Goal: Task Accomplishment & Management: Manage account settings

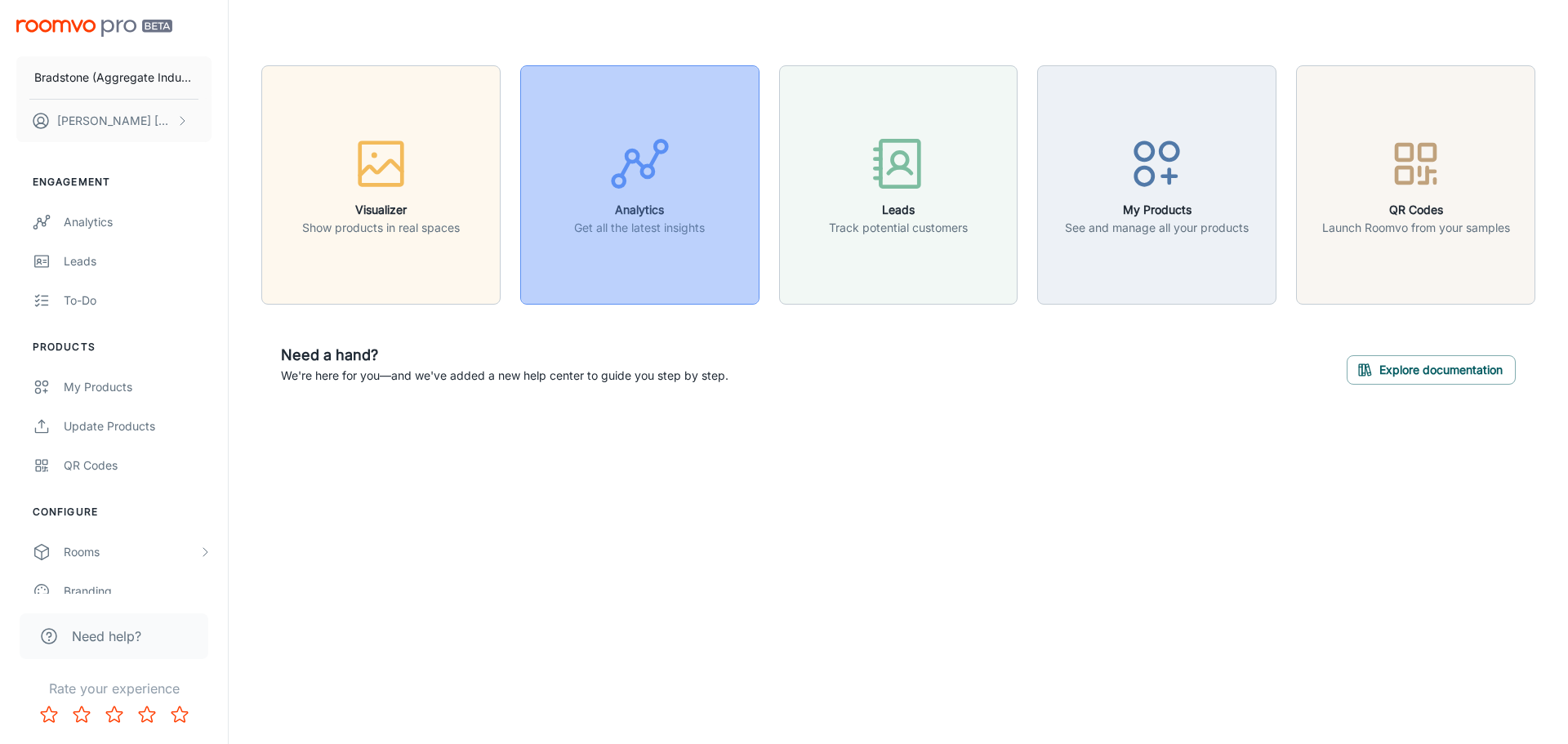
click at [680, 238] on button "Analytics Get all the latest insights" at bounding box center [639, 184] width 239 height 239
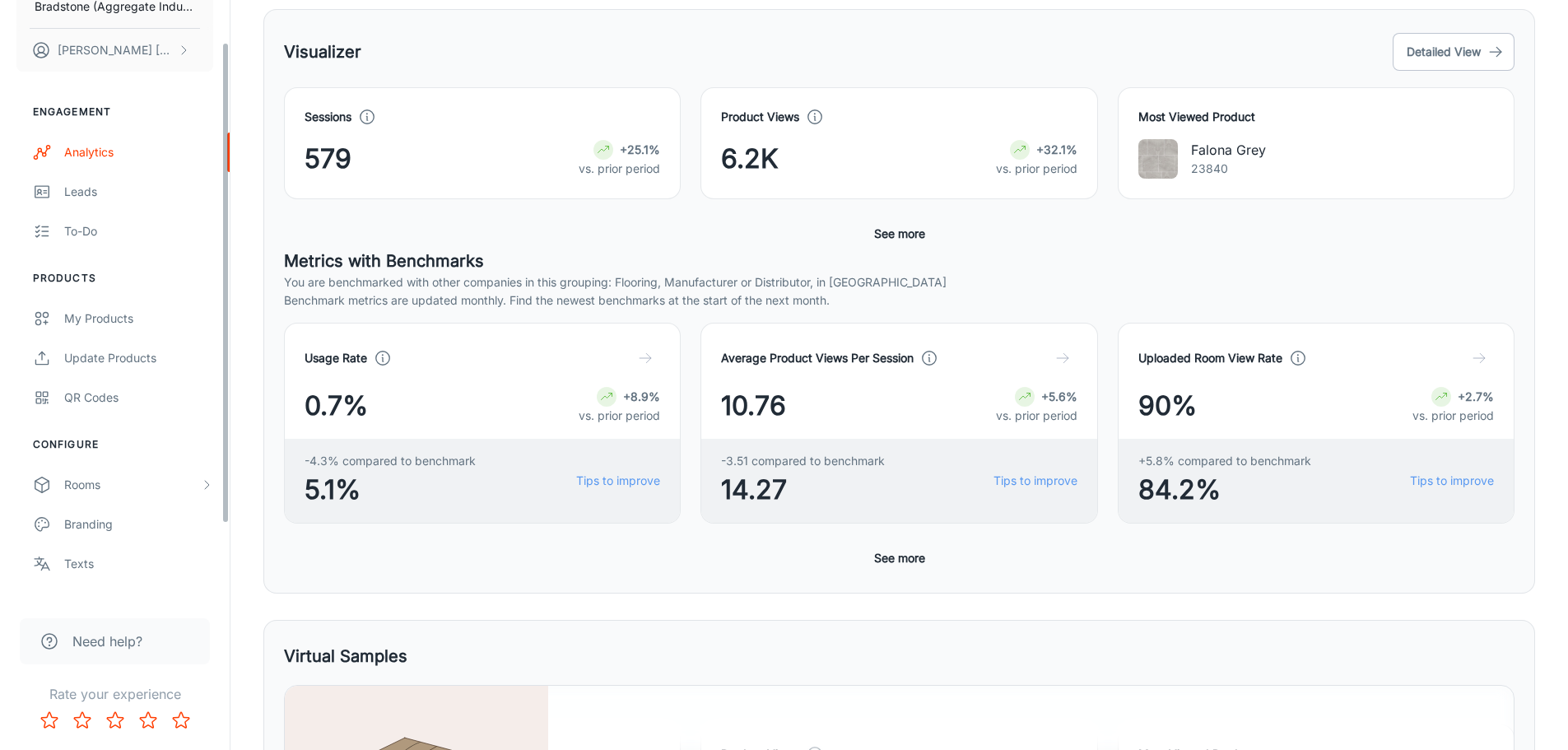
scroll to position [144, 0]
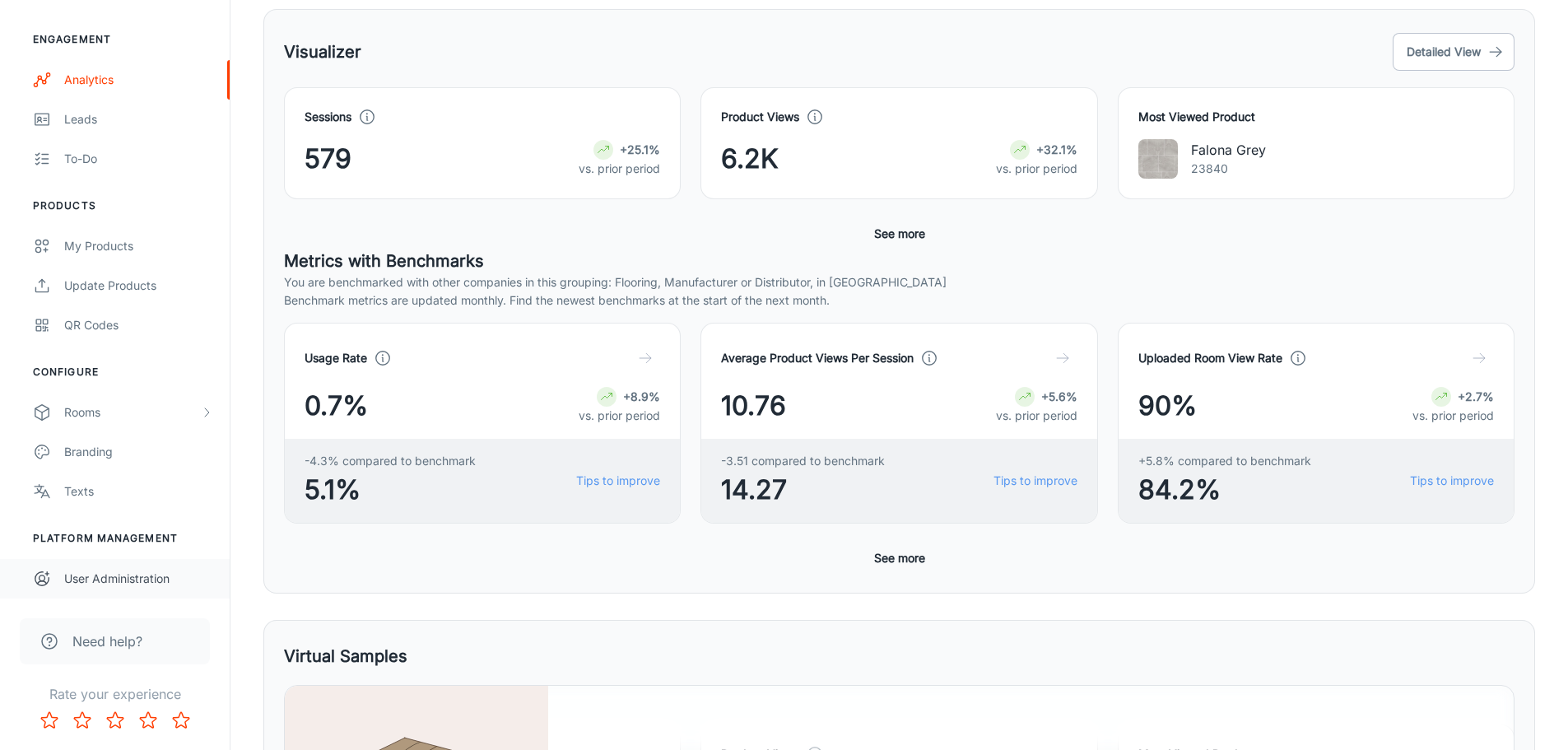
click at [92, 582] on div "User Administration" at bounding box center [139, 578] width 149 height 19
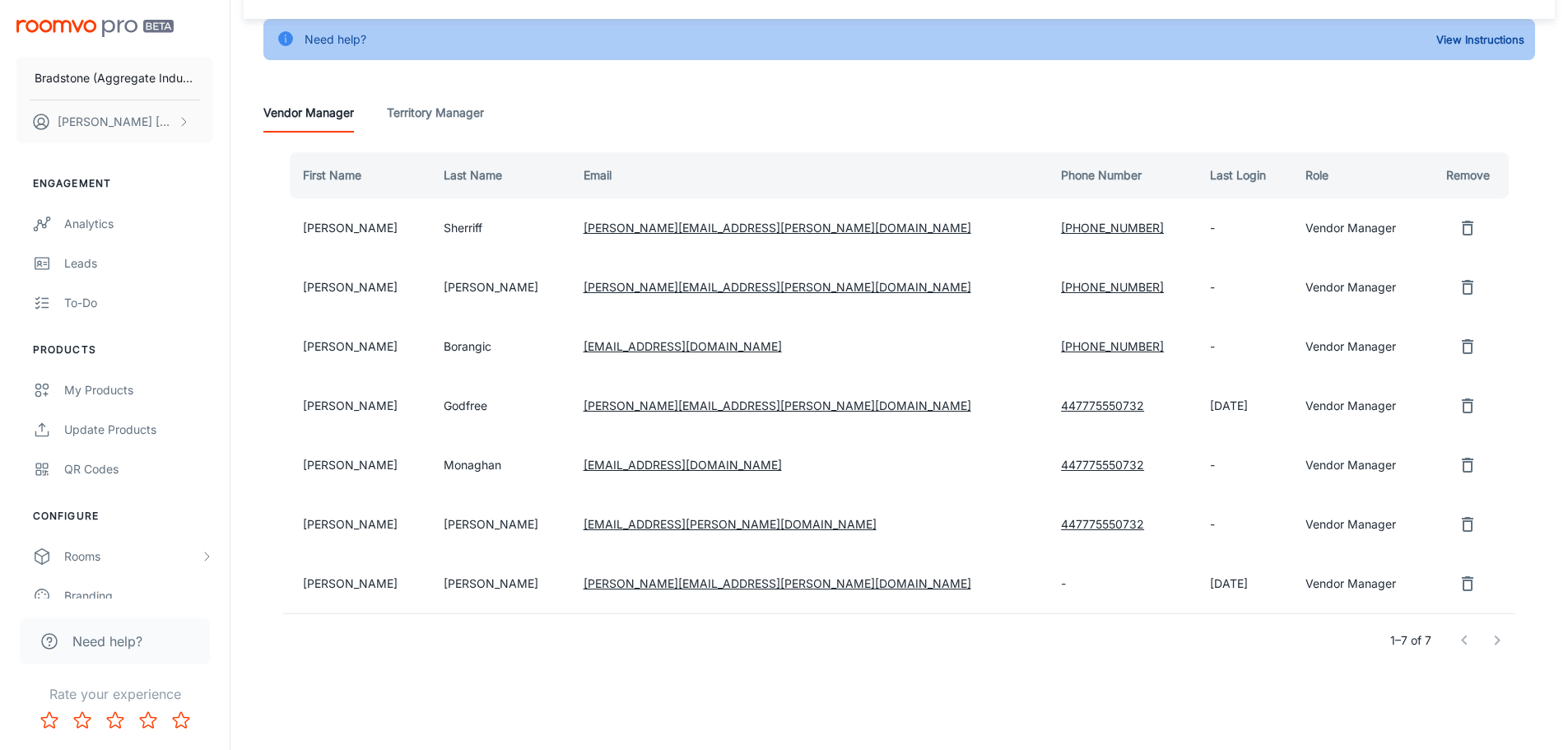
scroll to position [92, 0]
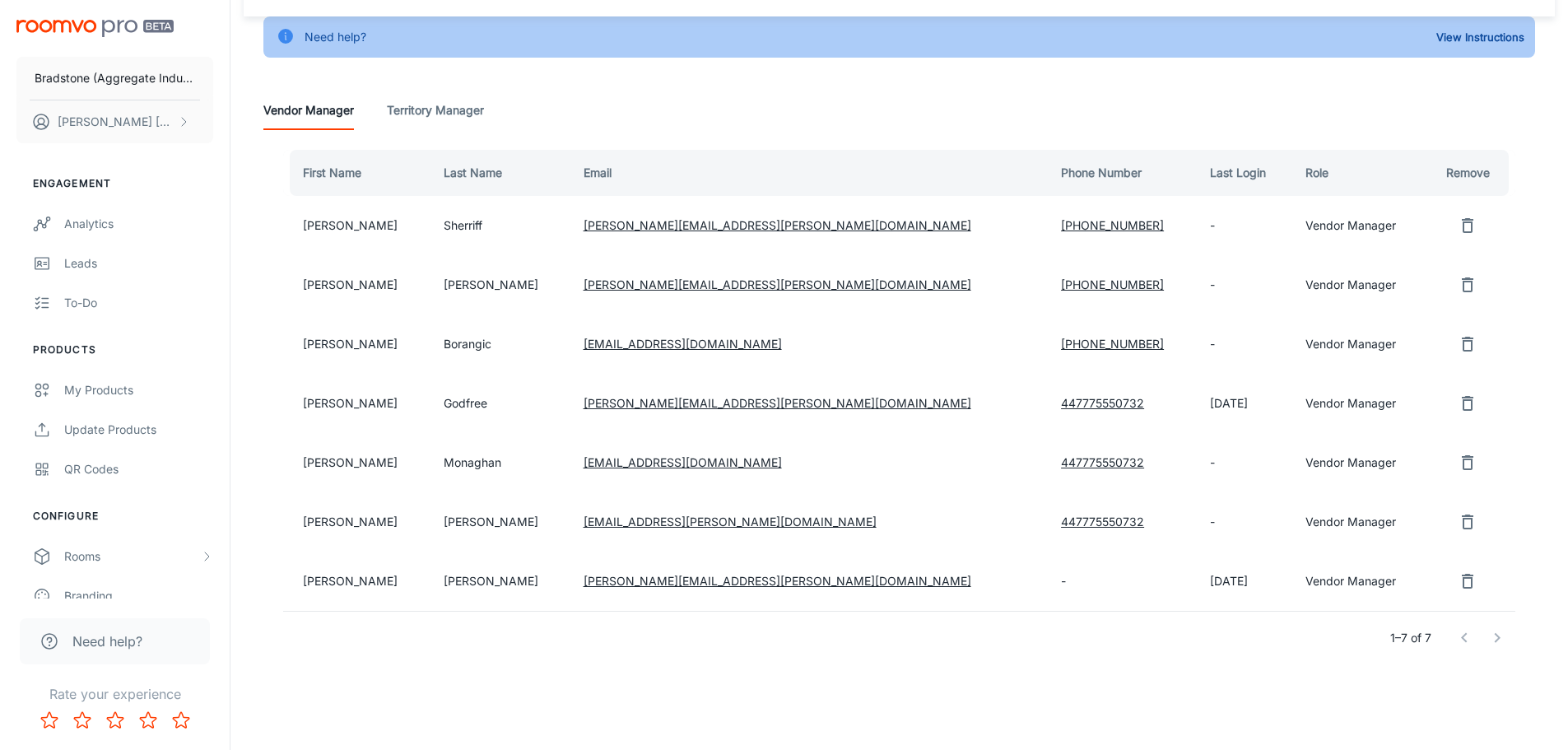
click at [1457, 532] on button "remove user" at bounding box center [1468, 522] width 33 height 33
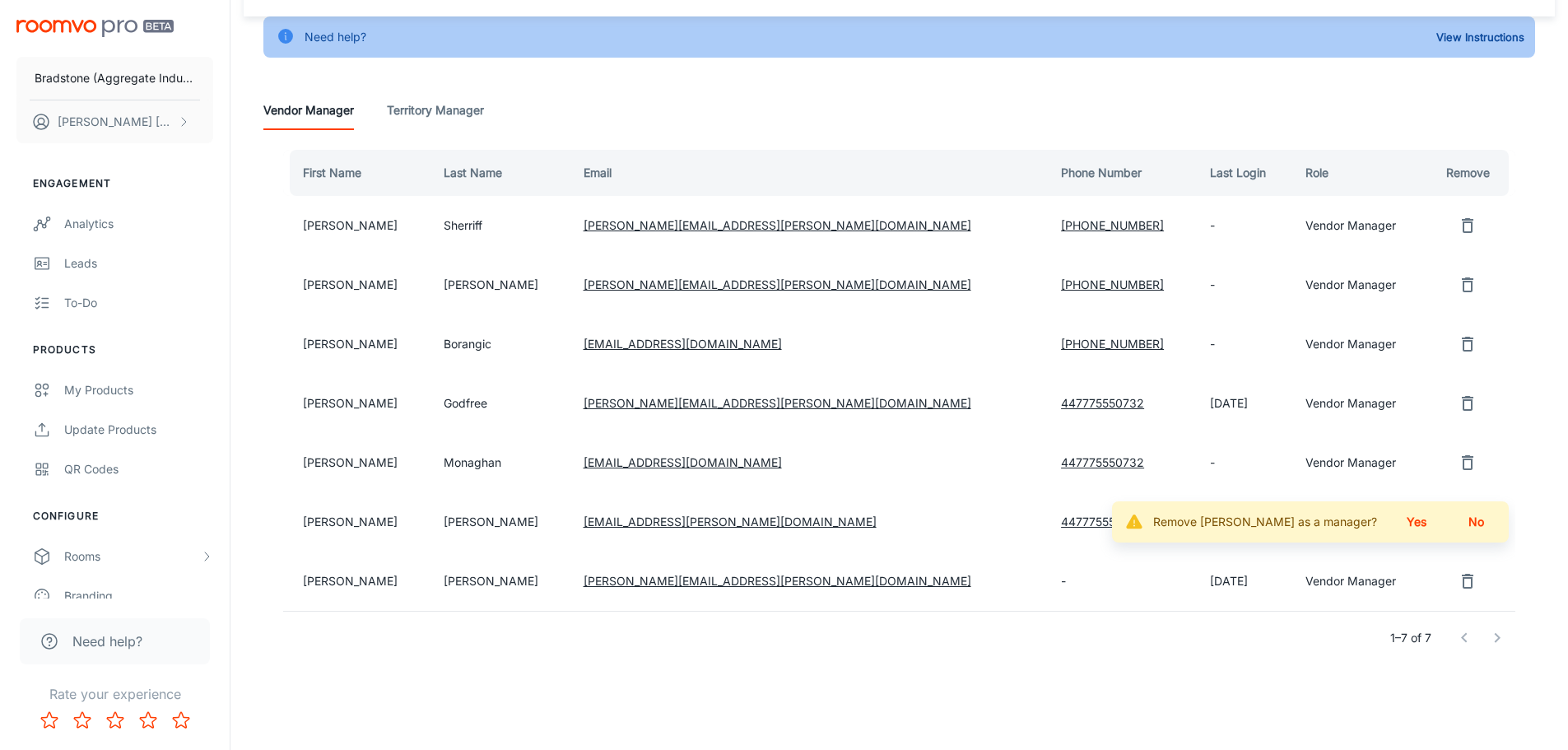
click at [1425, 526] on button "Yes" at bounding box center [1417, 522] width 53 height 29
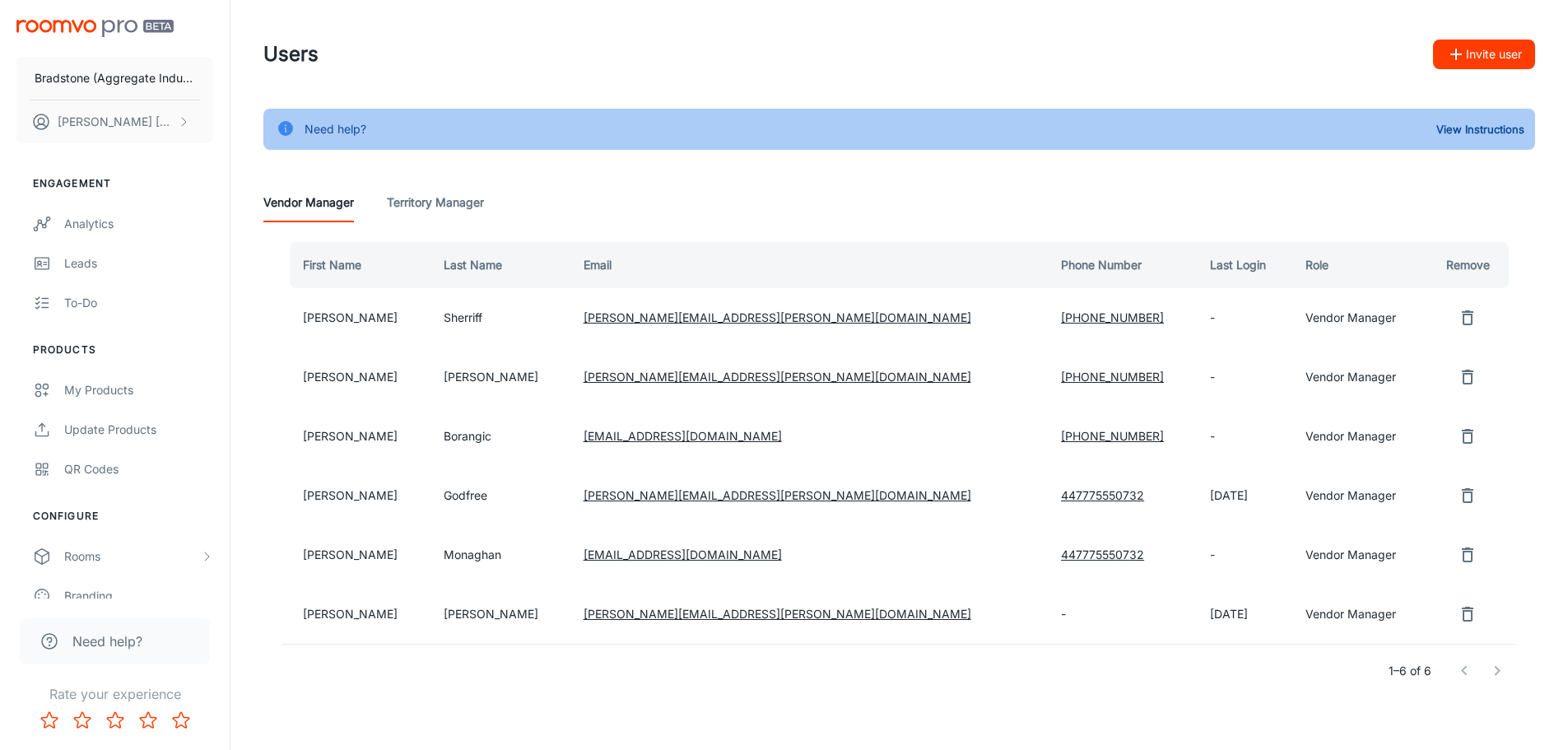
click at [1462, 561] on icon "remove user" at bounding box center [1467, 554] width 12 height 15
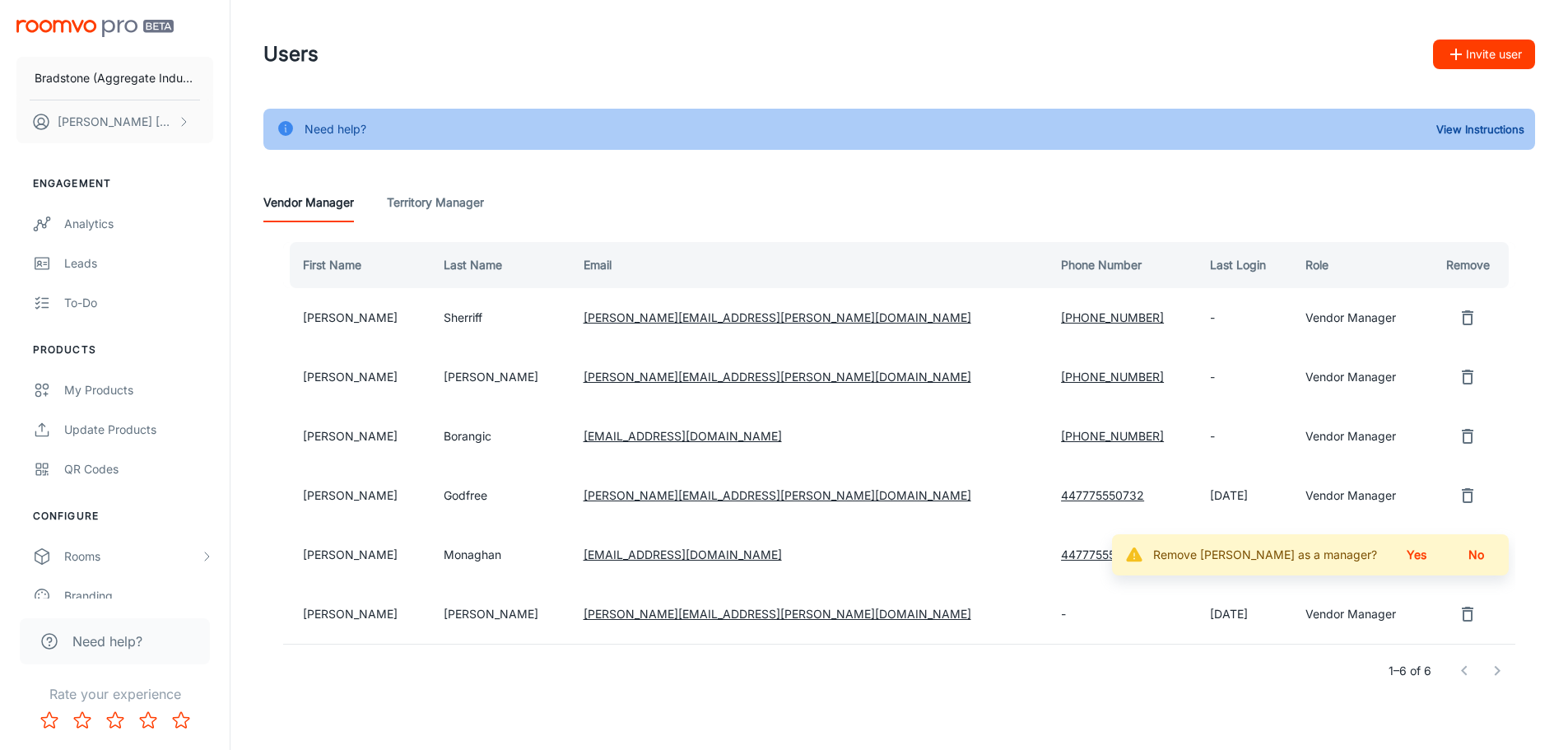
click at [1404, 555] on button "Yes" at bounding box center [1417, 554] width 53 height 29
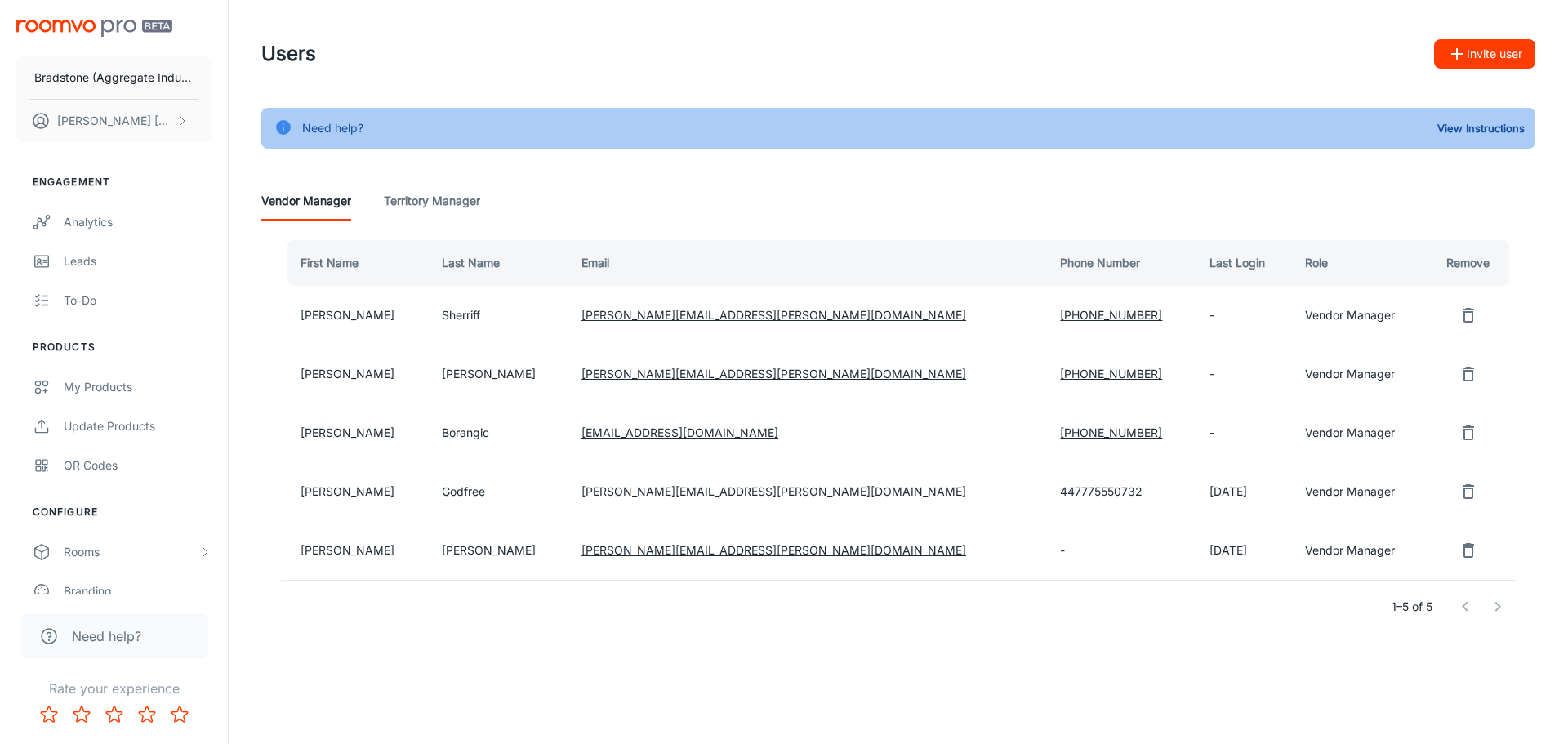
click at [1459, 493] on icon "remove user" at bounding box center [1468, 491] width 19 height 19
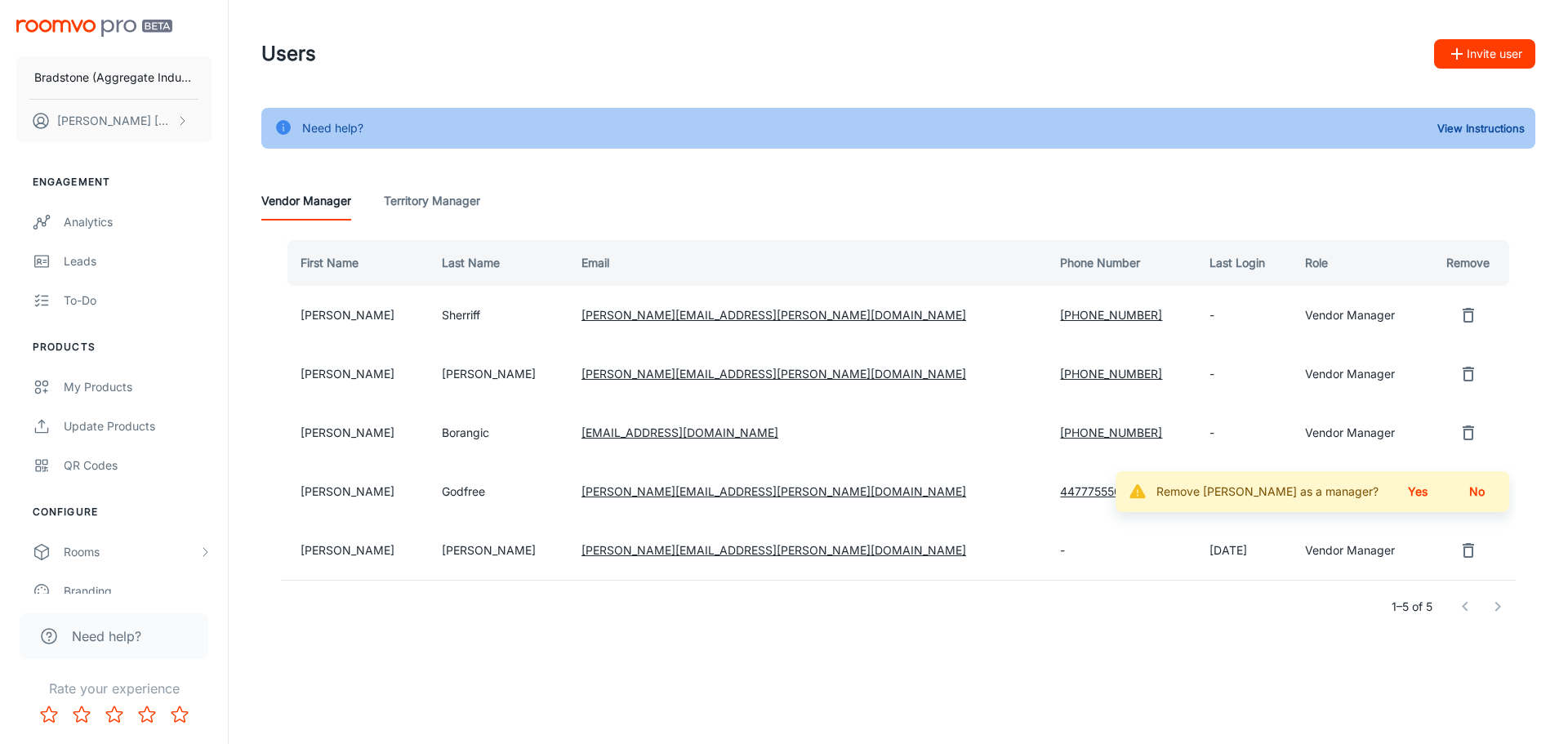
click at [1417, 488] on button "Yes" at bounding box center [1418, 491] width 52 height 29
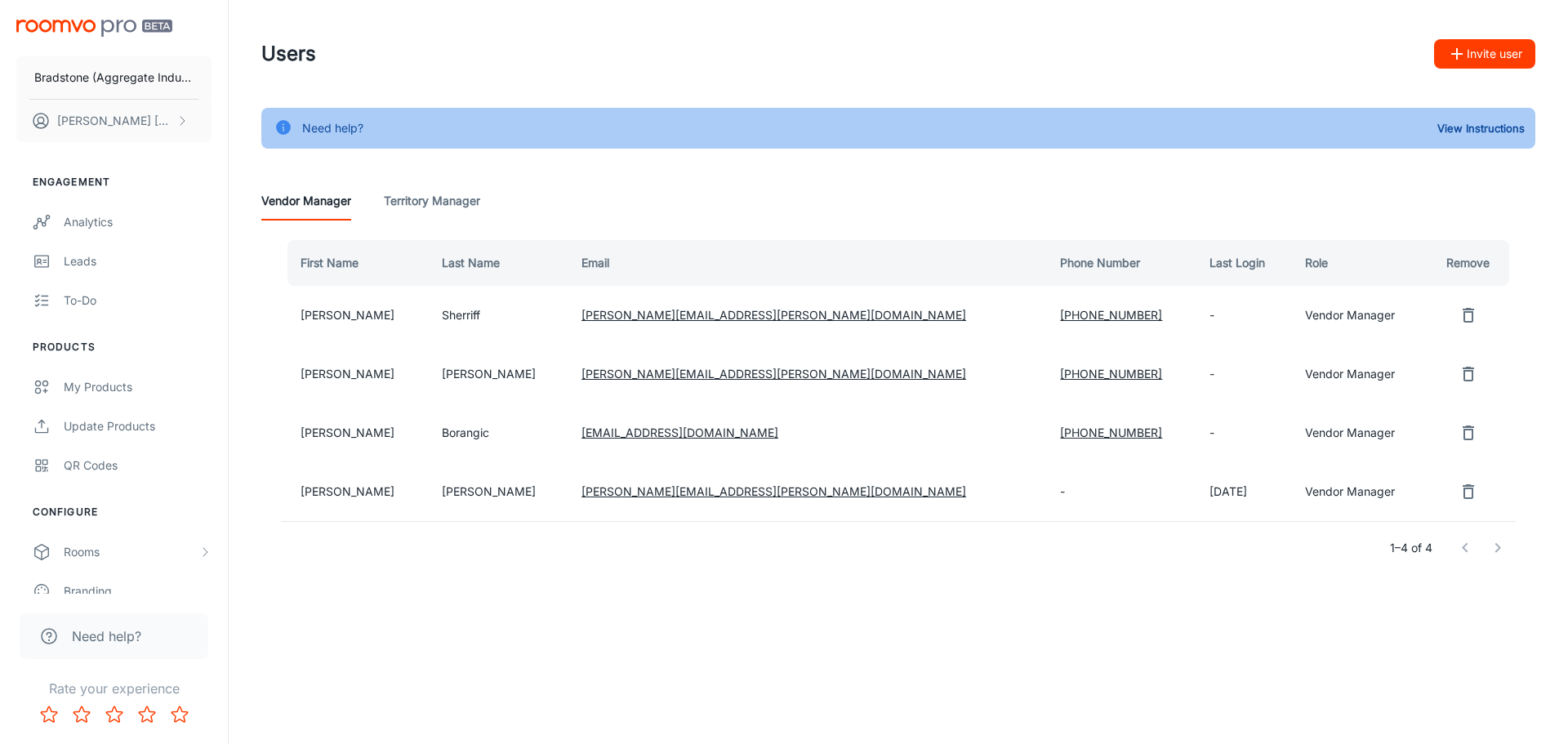
click at [1459, 432] on icon "remove user" at bounding box center [1468, 432] width 19 height 19
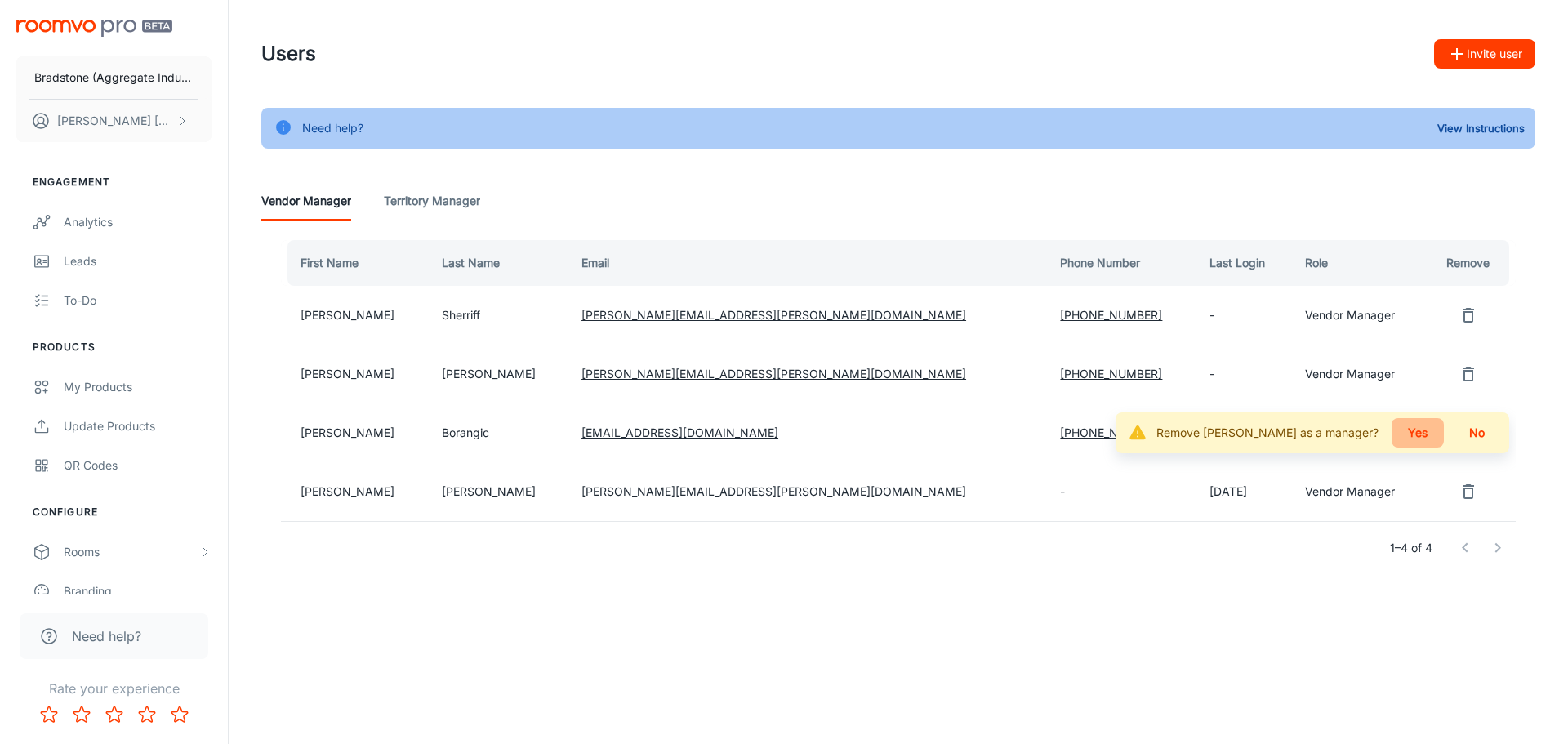
click at [1399, 436] on button "Yes" at bounding box center [1418, 432] width 52 height 29
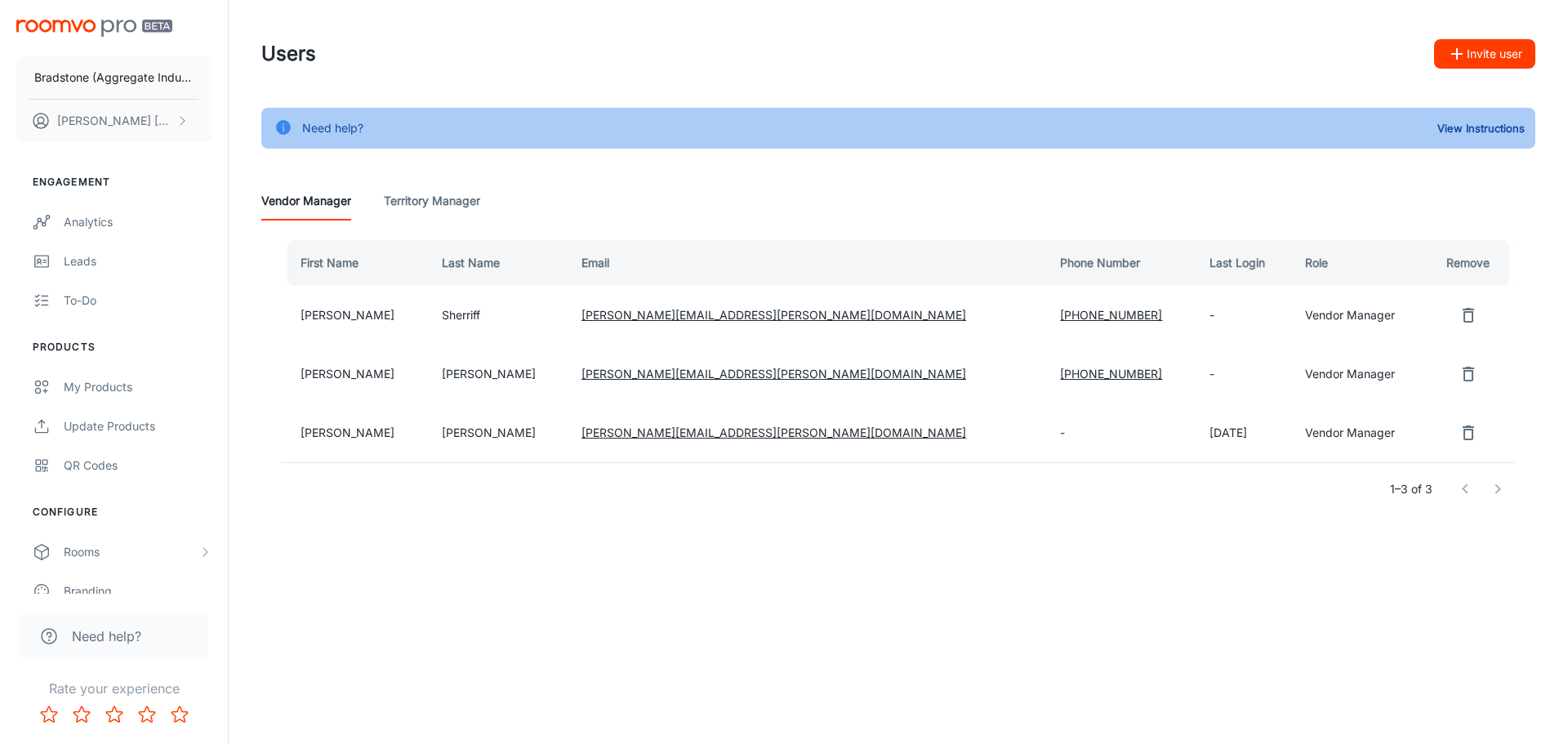
click at [1459, 373] on icon "remove user" at bounding box center [1468, 373] width 19 height 19
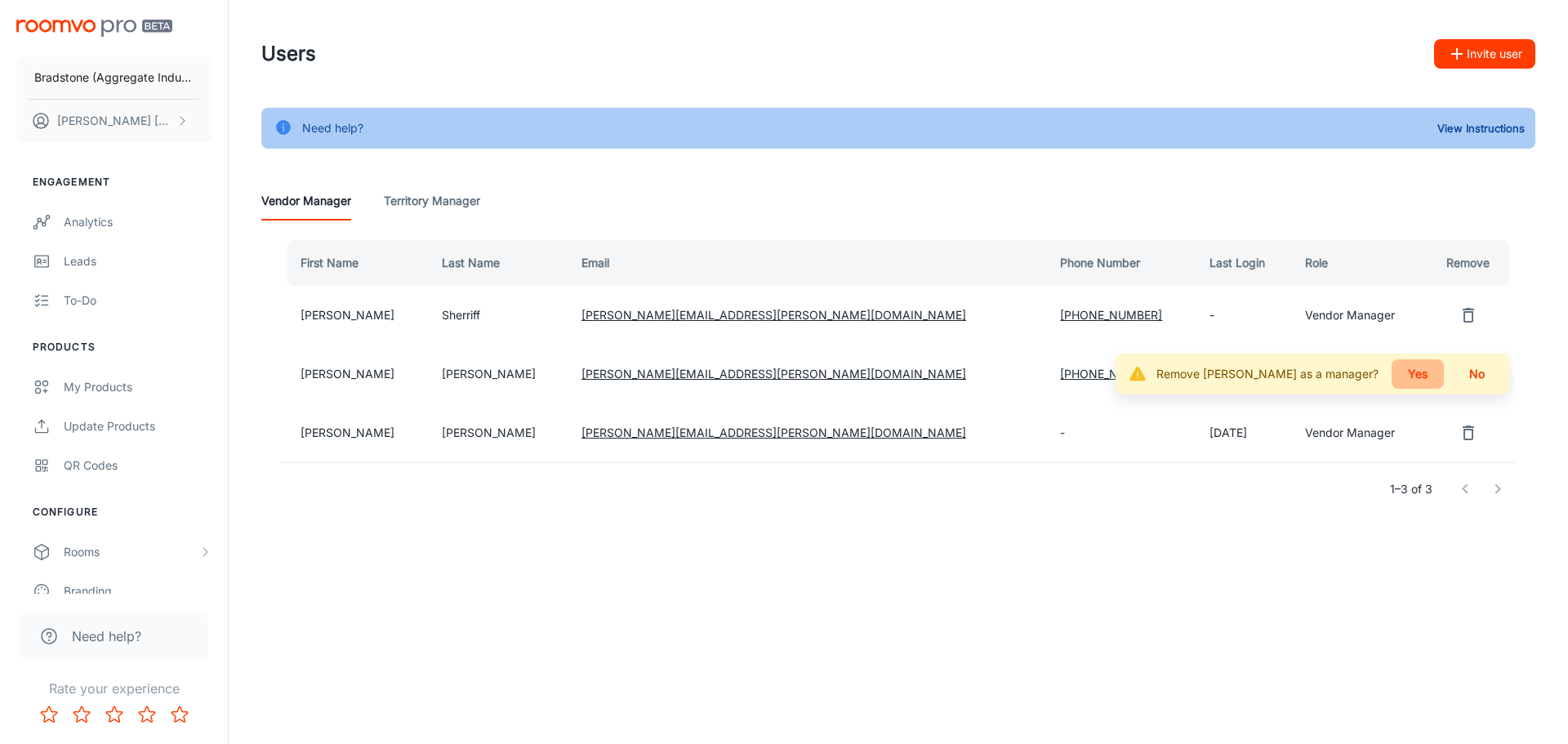
click at [1411, 378] on button "Yes" at bounding box center [1418, 373] width 52 height 29
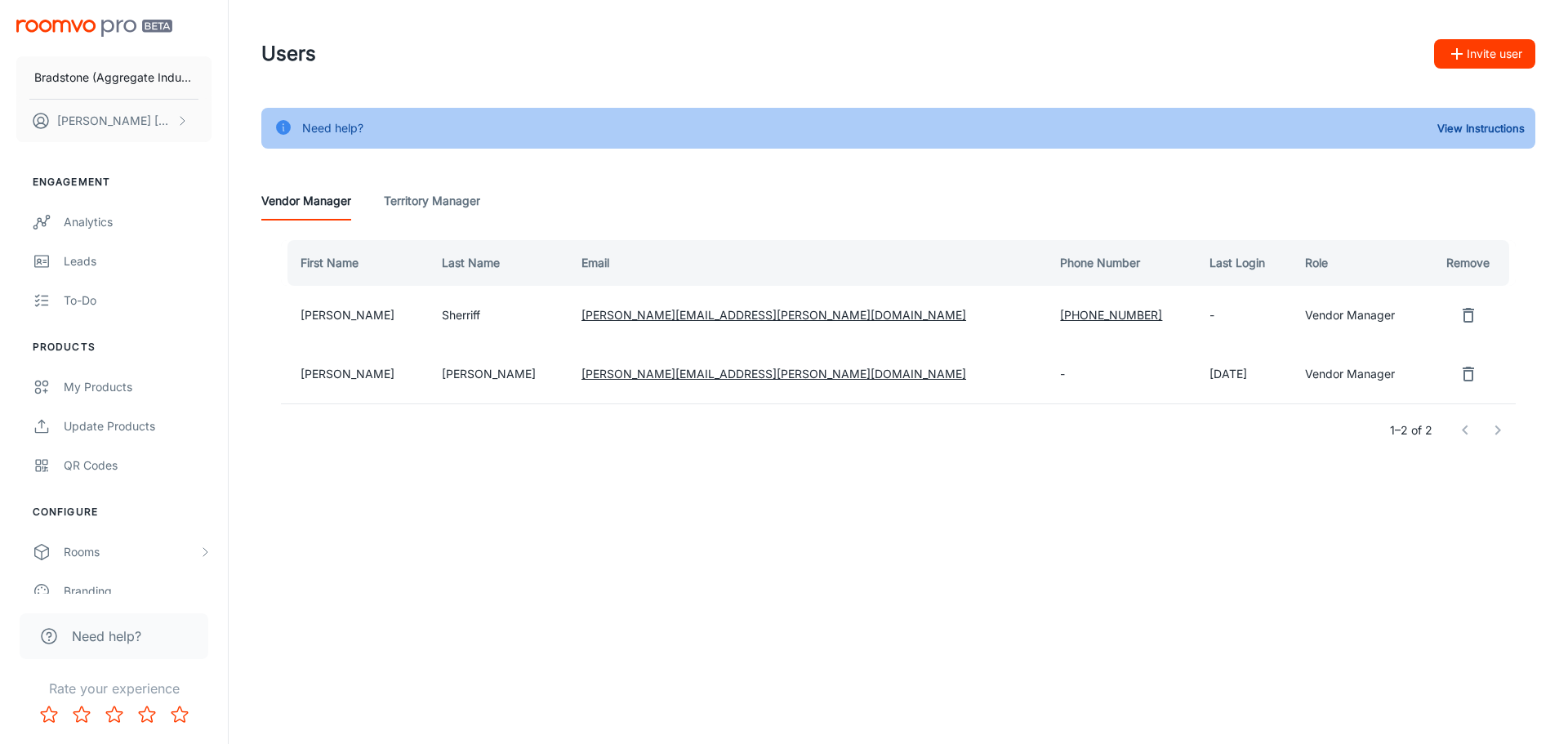
click at [1462, 311] on icon "remove user" at bounding box center [1468, 314] width 12 height 15
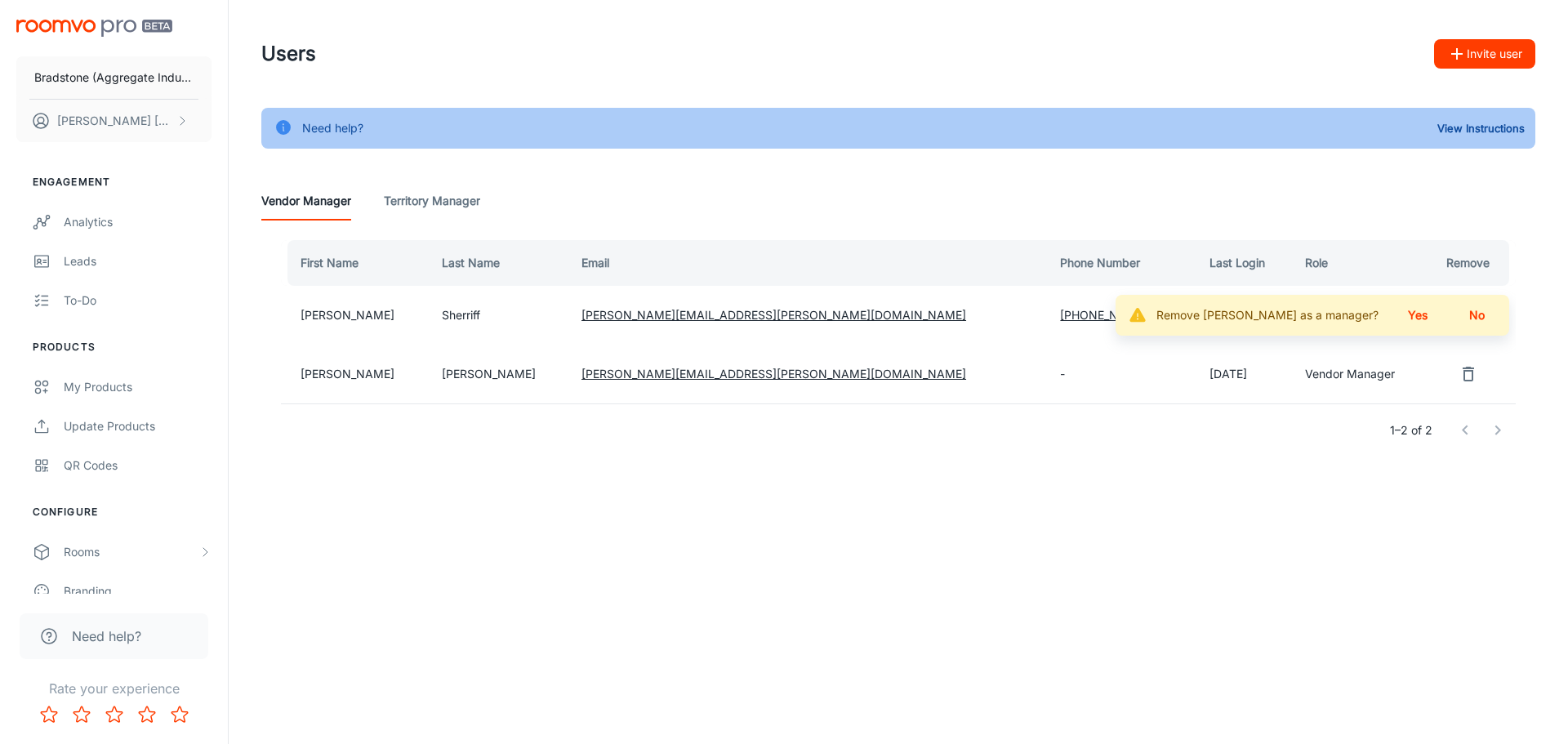
click at [1413, 321] on button "Yes" at bounding box center [1418, 314] width 52 height 29
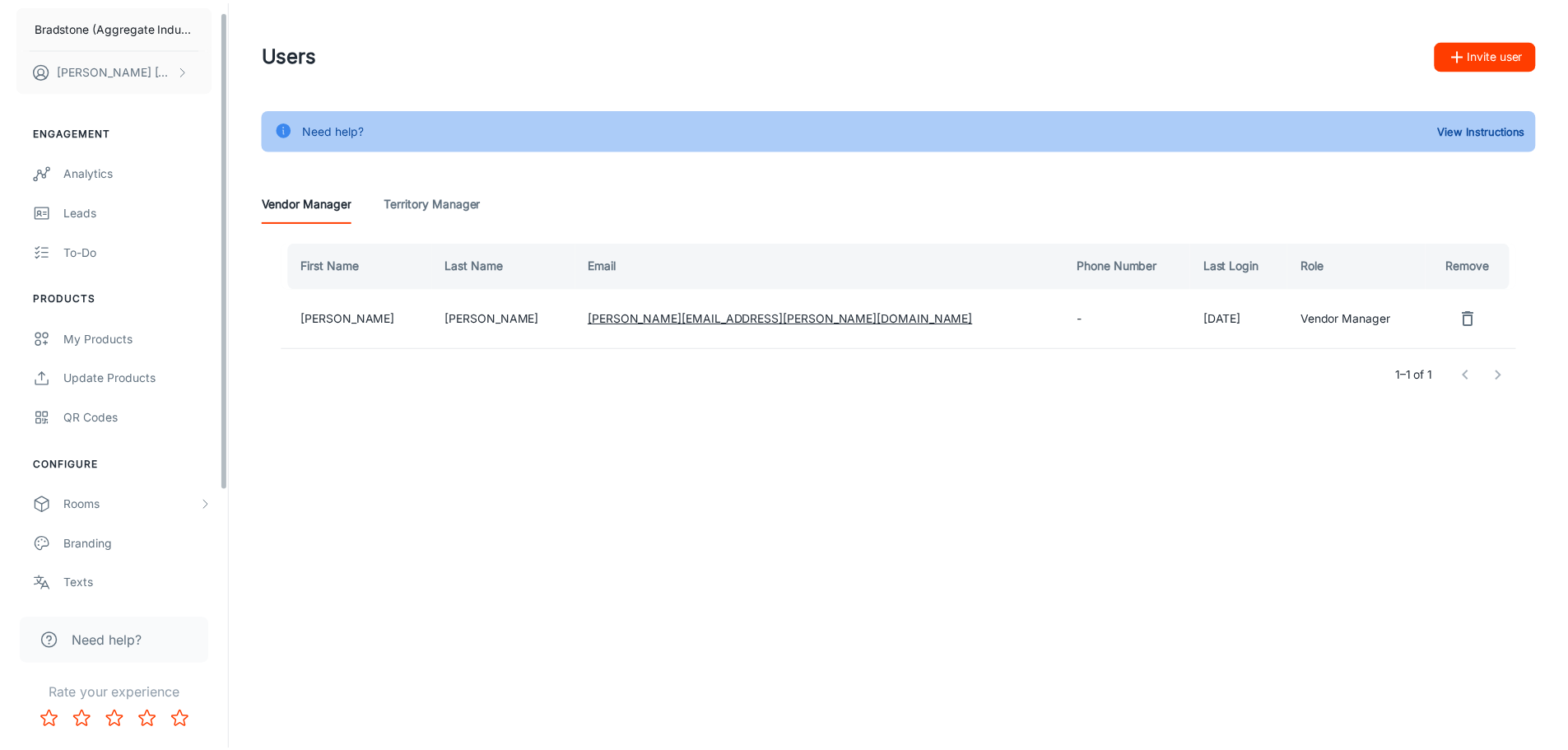
scroll to position [144, 0]
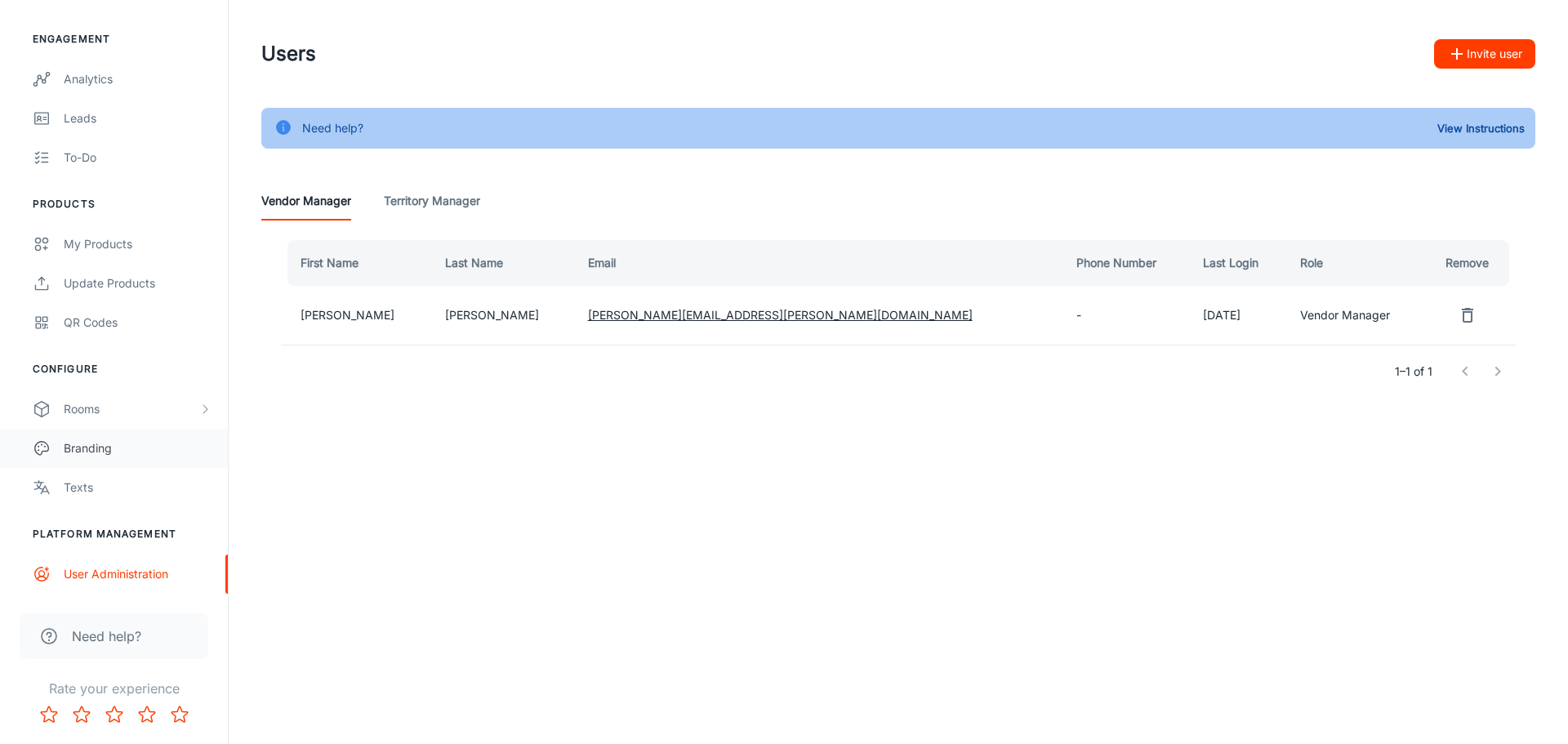
click at [136, 431] on link "Branding" at bounding box center [113, 448] width 227 height 39
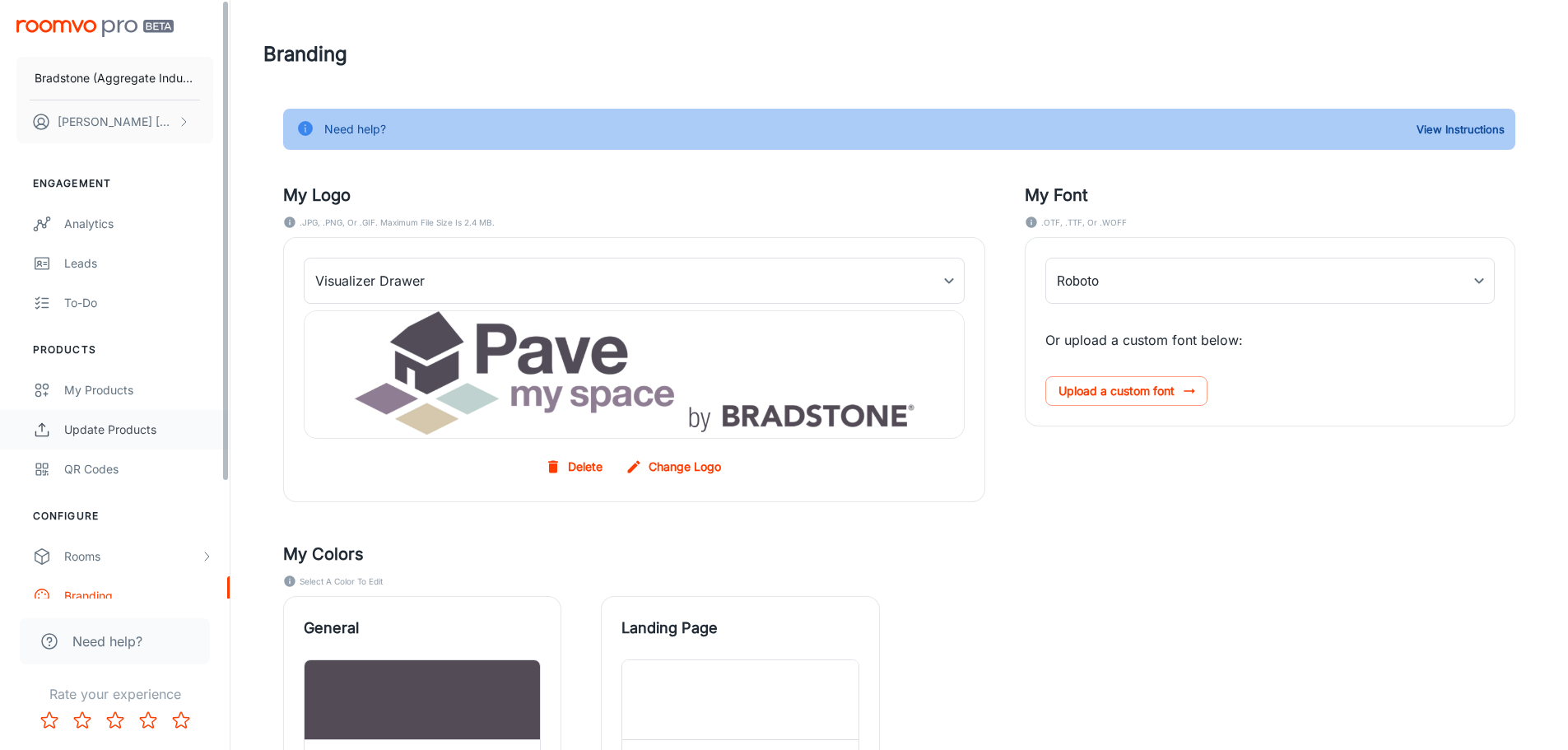
type input "helveticaneue"
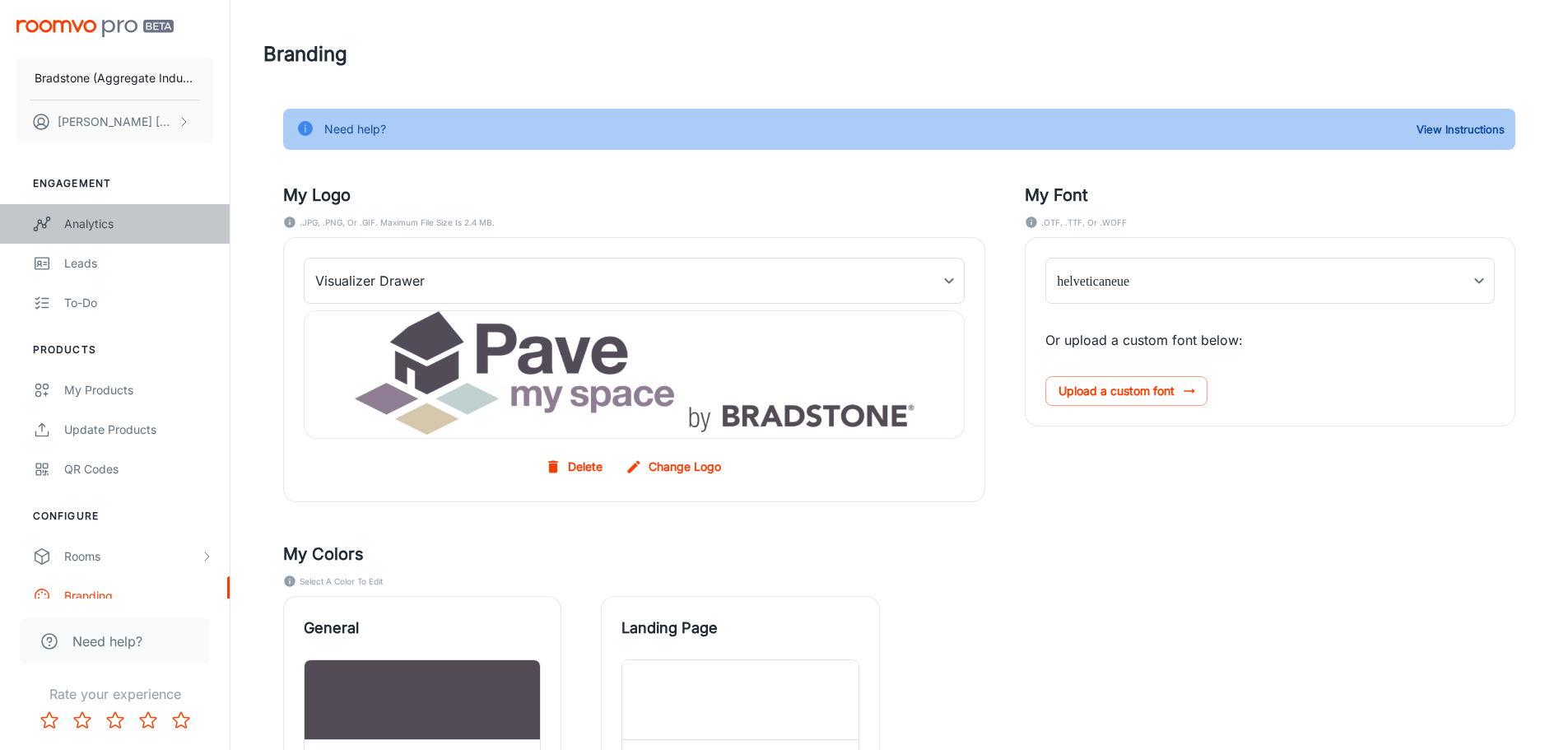
click at [107, 213] on link "Analytics" at bounding box center [114, 223] width 229 height 39
